Goal: Task Accomplishment & Management: Complete application form

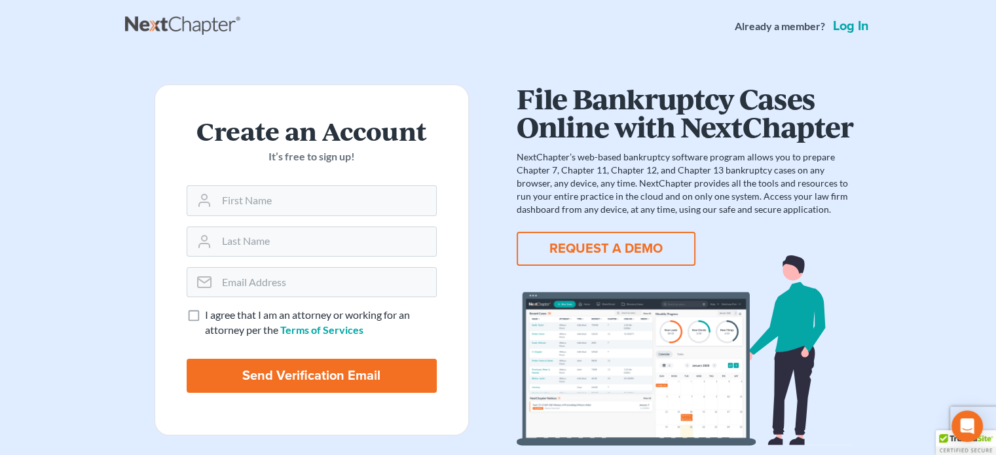
click at [842, 17] on div "Already a member? Log in" at bounding box center [803, 26] width 137 height 24
click at [841, 26] on link "Log in" at bounding box center [850, 26] width 41 height 13
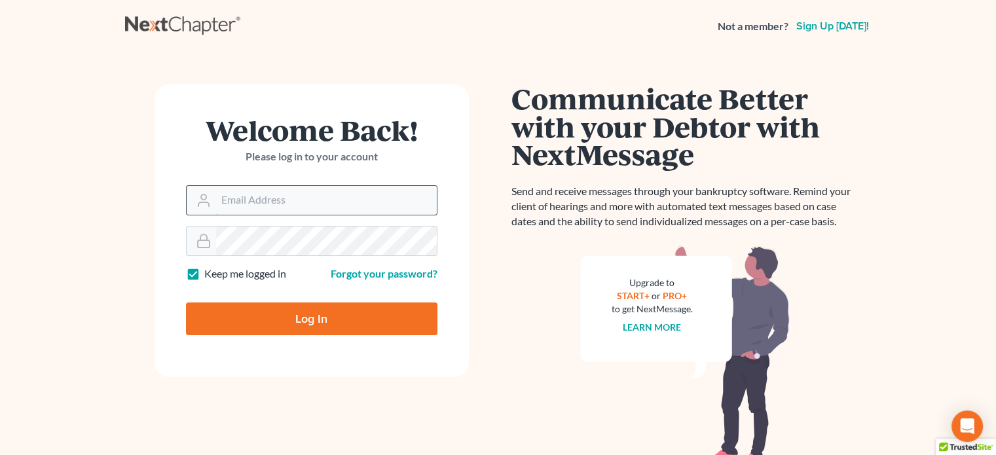
click at [314, 201] on input "Email Address" at bounding box center [326, 200] width 221 height 29
type input "[EMAIL_ADDRESS][DOMAIN_NAME]"
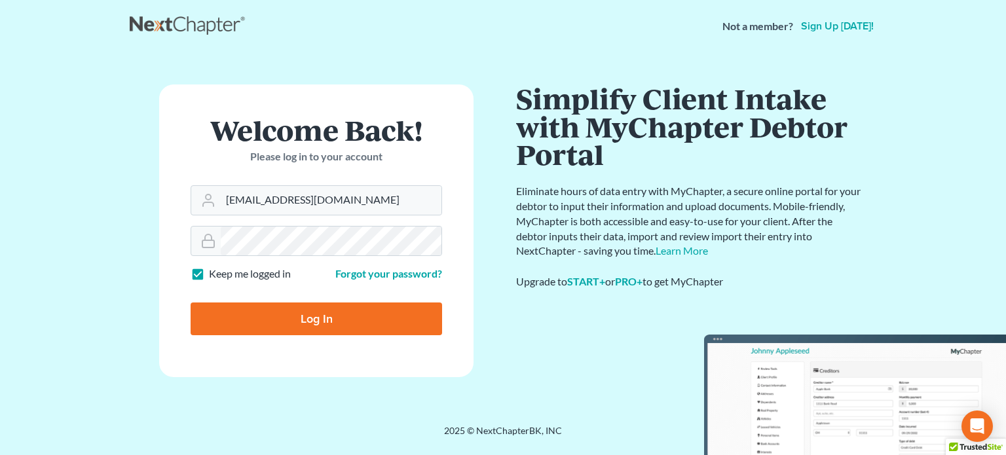
click at [299, 313] on input "Log In" at bounding box center [316, 319] width 251 height 33
type input "Thinking..."
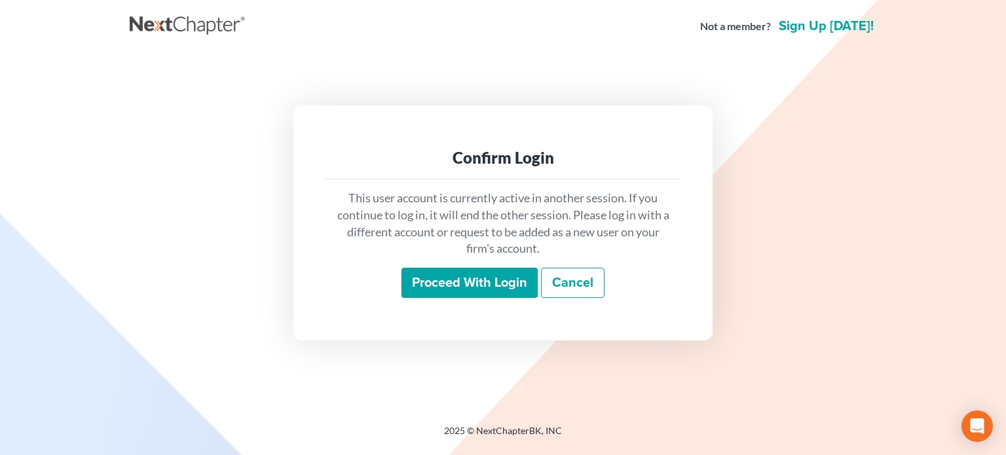
click at [461, 280] on input "Proceed with login" at bounding box center [469, 283] width 136 height 30
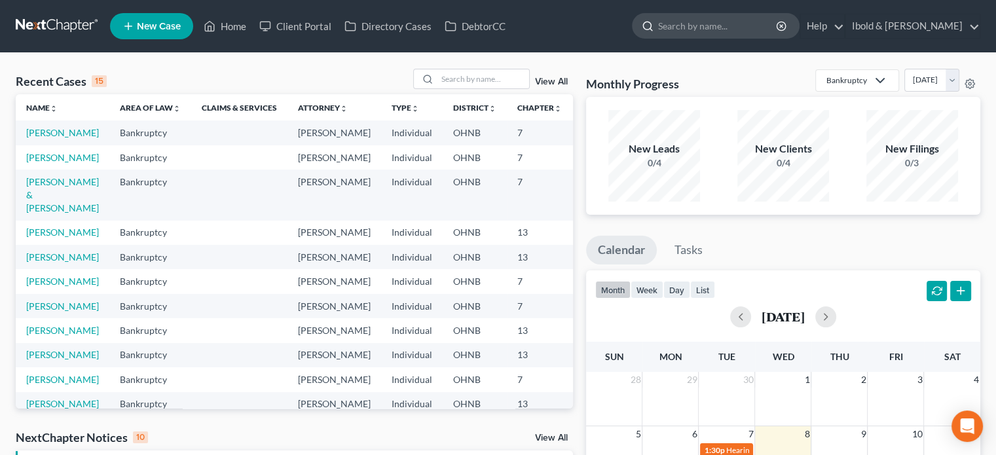
click at [658, 32] on div at bounding box center [646, 26] width 26 height 24
click at [709, 26] on input "search" at bounding box center [718, 26] width 120 height 24
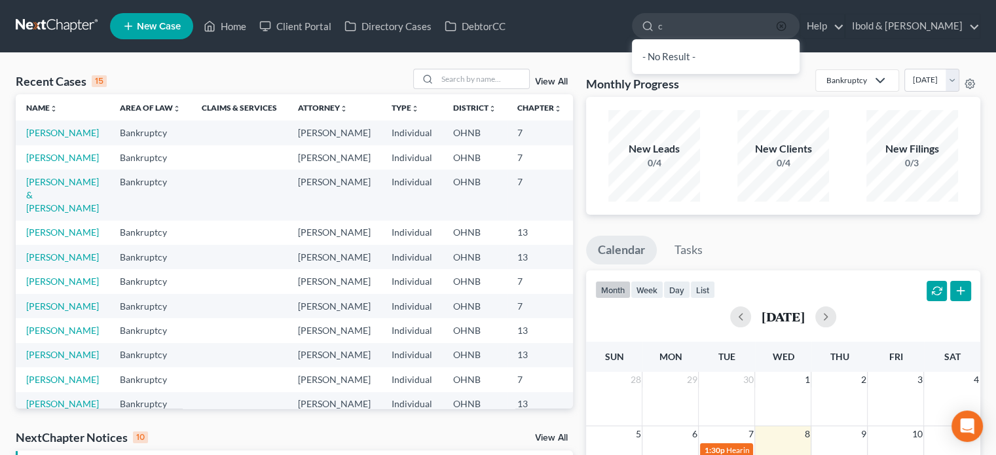
type input "c"
click at [787, 24] on icon "button" at bounding box center [781, 26] width 10 height 10
click at [153, 33] on link "New Case" at bounding box center [151, 26] width 83 height 26
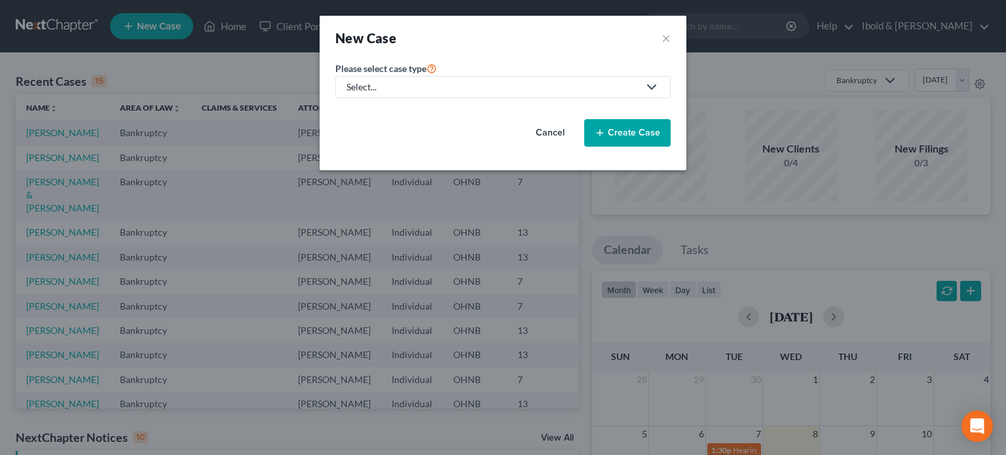
click at [450, 88] on div "Select..." at bounding box center [492, 87] width 292 height 13
click at [381, 111] on div "Bankruptcy" at bounding box center [371, 112] width 47 height 13
select select "61"
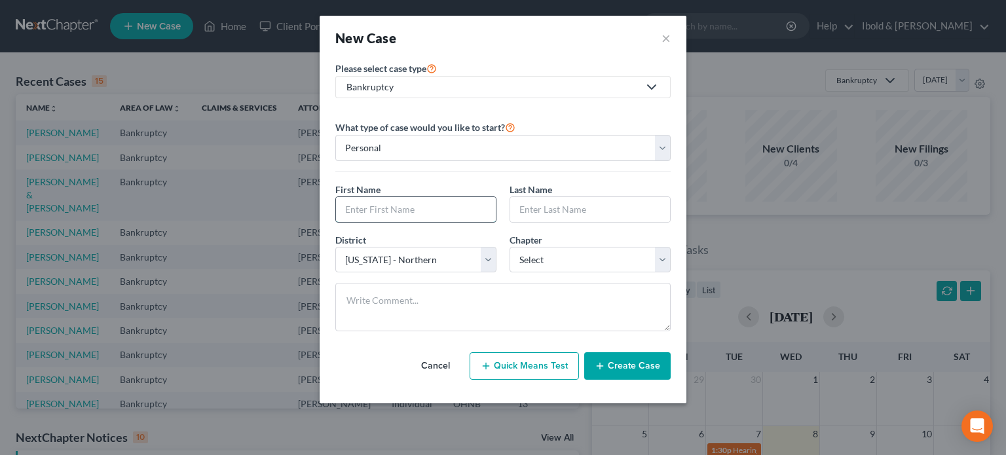
click at [414, 212] on input "text" at bounding box center [416, 209] width 160 height 25
type input "Nicole"
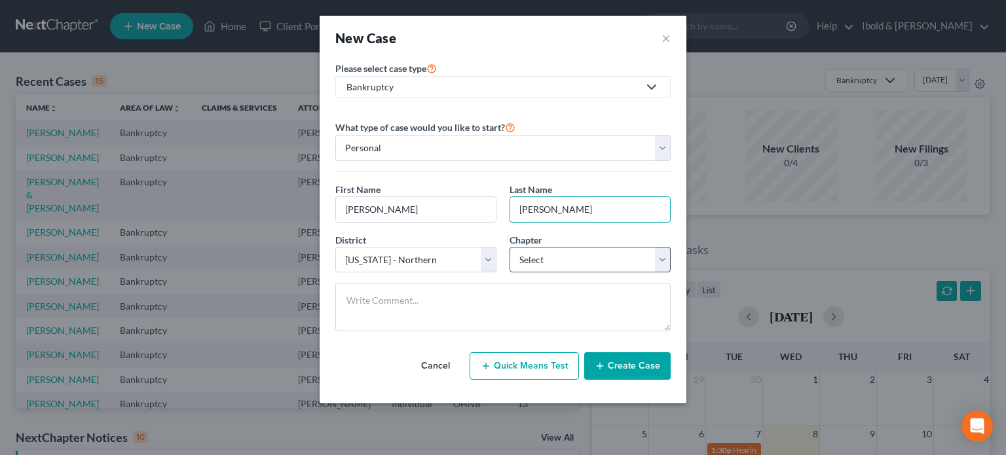
type input "Canfield"
click at [658, 261] on select "Select 7 11 12 13" at bounding box center [589, 260] width 161 height 26
select select "0"
click at [509, 247] on select "Select 7 11 12 13" at bounding box center [589, 260] width 161 height 26
click at [633, 368] on button "Create Case" at bounding box center [627, 366] width 86 height 28
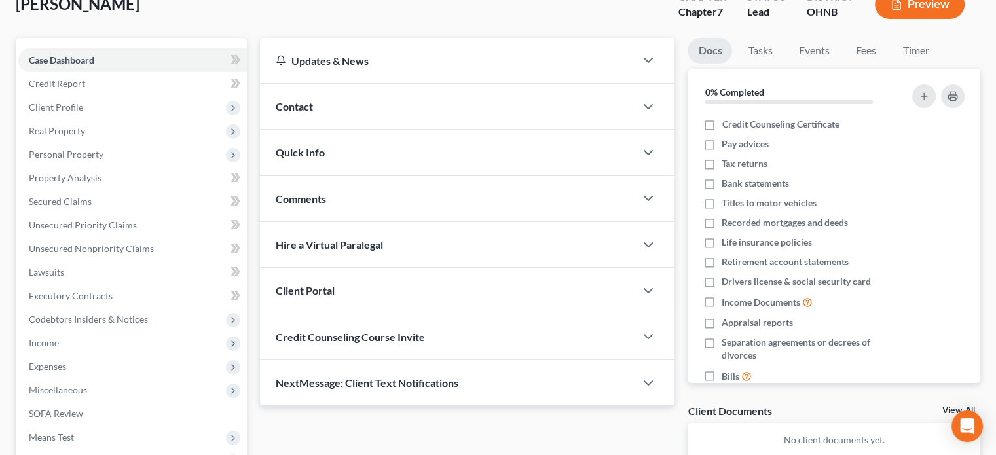
scroll to position [131, 0]
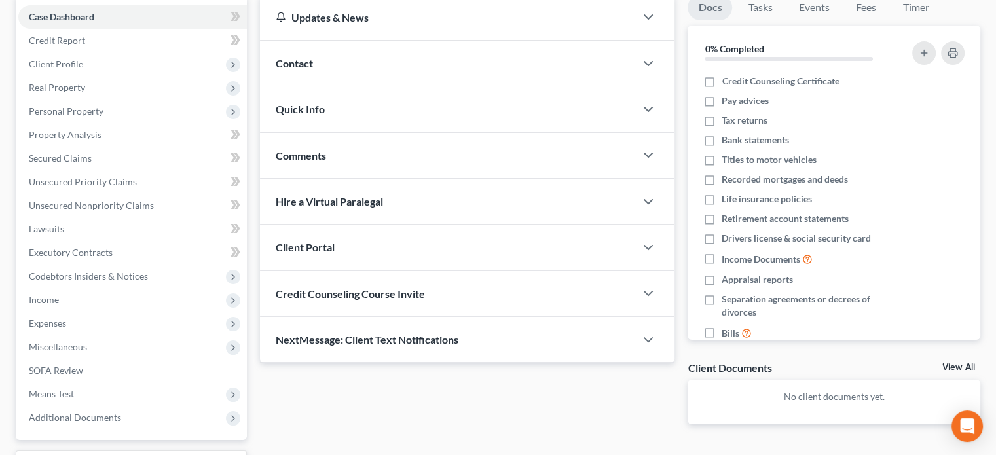
click at [313, 250] on span "Client Portal" at bounding box center [305, 247] width 59 height 12
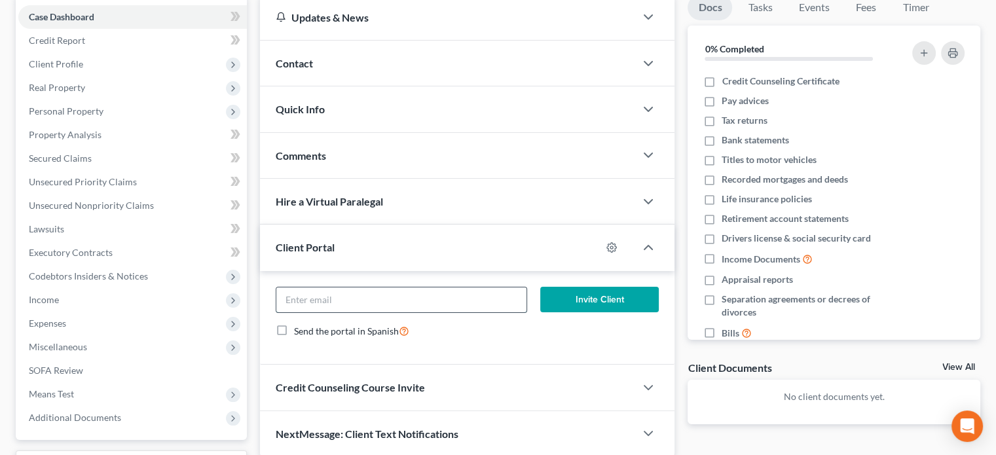
click at [332, 301] on input "email" at bounding box center [401, 299] width 250 height 25
type input "n_canfield@yahoo.com"
drag, startPoint x: 592, startPoint y: 292, endPoint x: 430, endPoint y: 295, distance: 161.8
click at [439, 296] on form "n_canfield@yahoo.com Invite Client Send the portal in Spanish" at bounding box center [467, 318] width 396 height 62
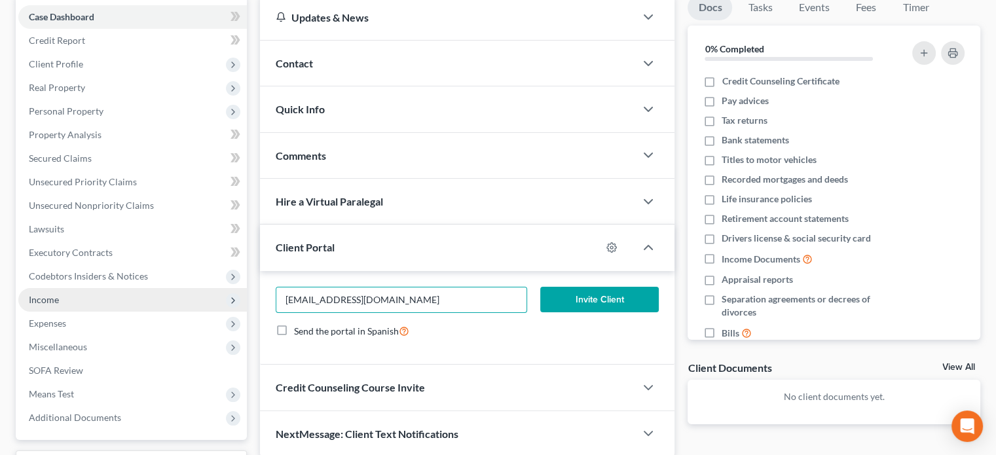
drag, startPoint x: 402, startPoint y: 295, endPoint x: 136, endPoint y: 298, distance: 265.9
click at [136, 298] on div "Petition Navigation Case Dashboard Payments Invoices Payments Payments Credit R…" at bounding box center [498, 255] width 978 height 521
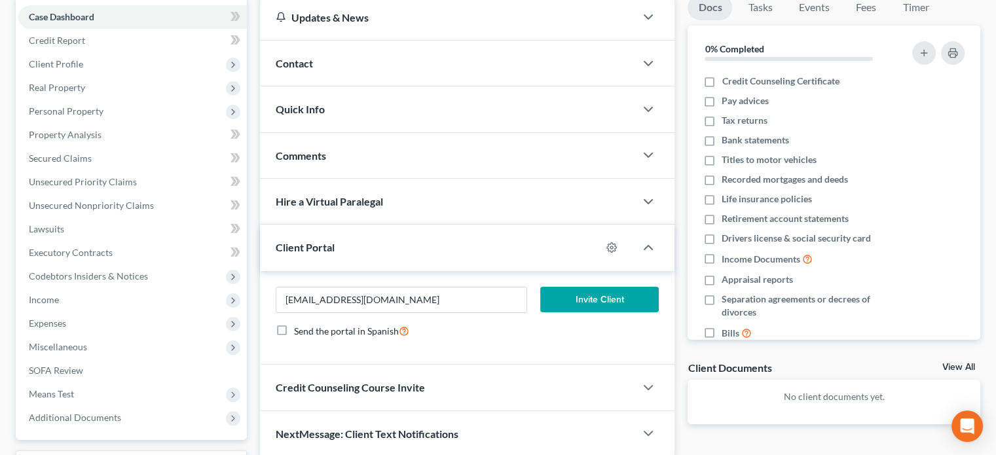
click at [612, 293] on button "Invite Client" at bounding box center [599, 300] width 119 height 26
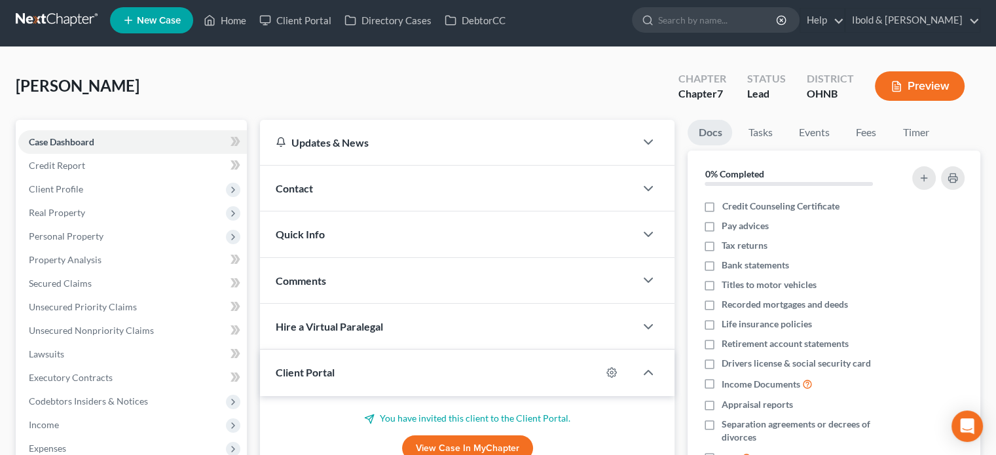
scroll to position [0, 0]
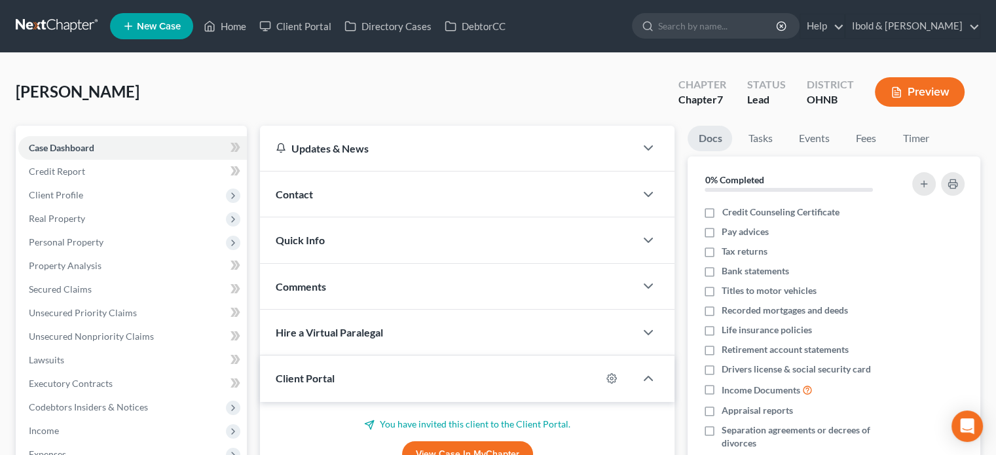
click at [303, 240] on span "Quick Info" at bounding box center [300, 240] width 49 height 12
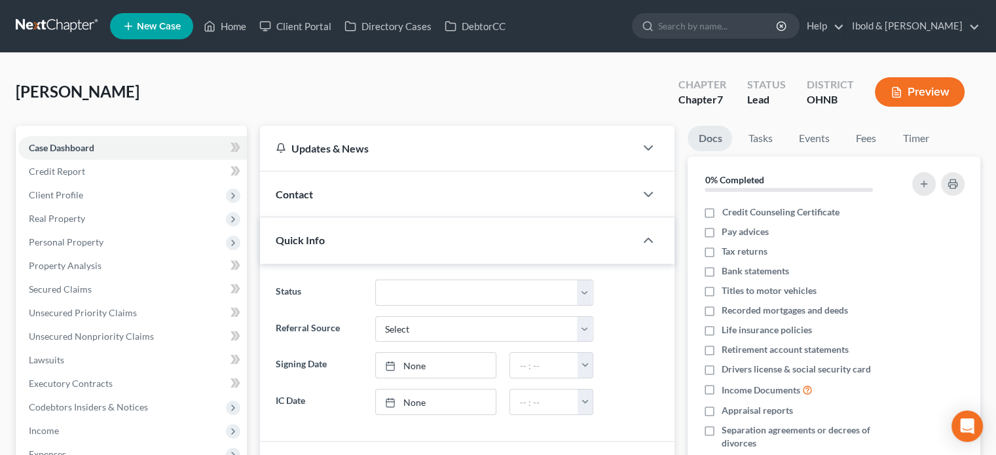
click at [330, 243] on div "Quick Info" at bounding box center [447, 239] width 375 height 45
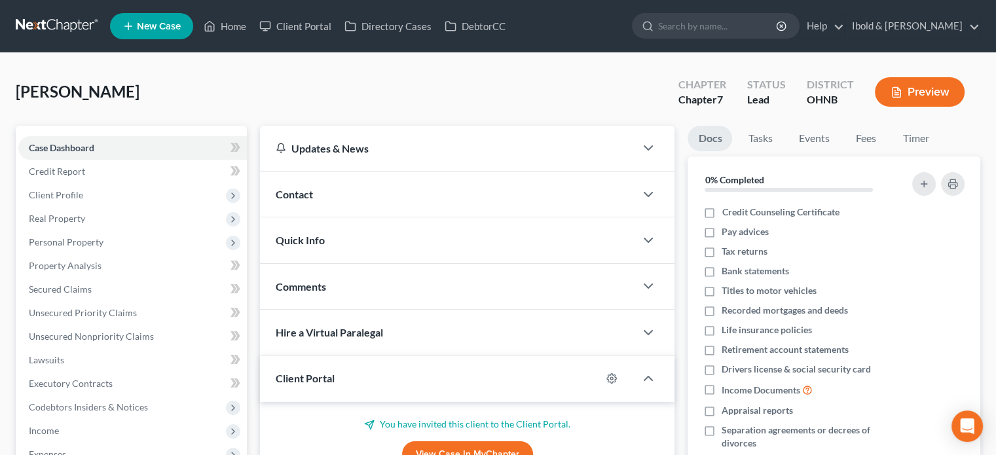
click at [329, 289] on div "Comments" at bounding box center [447, 286] width 375 height 45
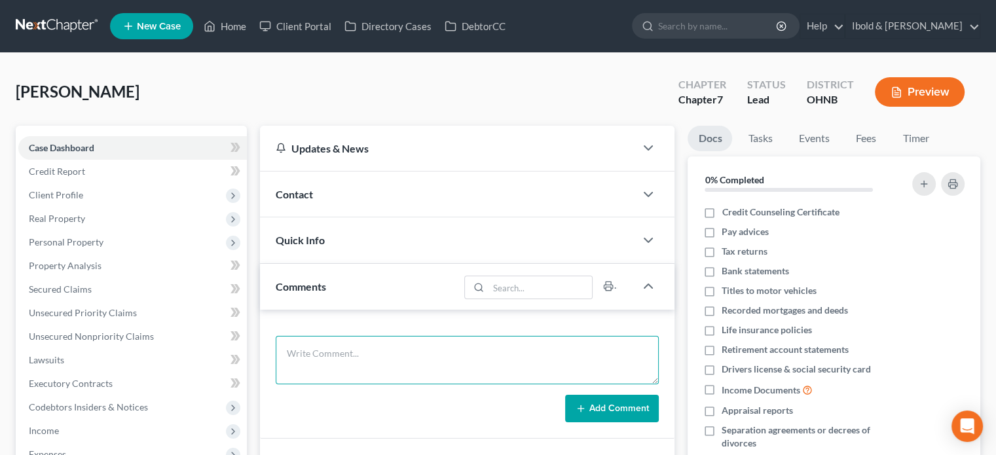
click at [330, 348] on textarea at bounding box center [467, 360] width 383 height 48
type textarea "Took out a loan and need to get 90 days from it. September 16, 2025 was date of…"
